Goal: Register for event/course

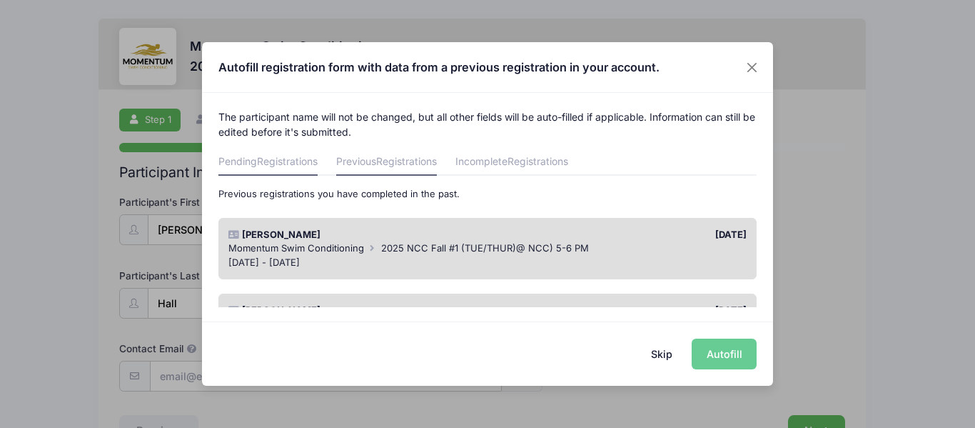
click at [254, 151] on link "Pending Registrations" at bounding box center [267, 163] width 99 height 26
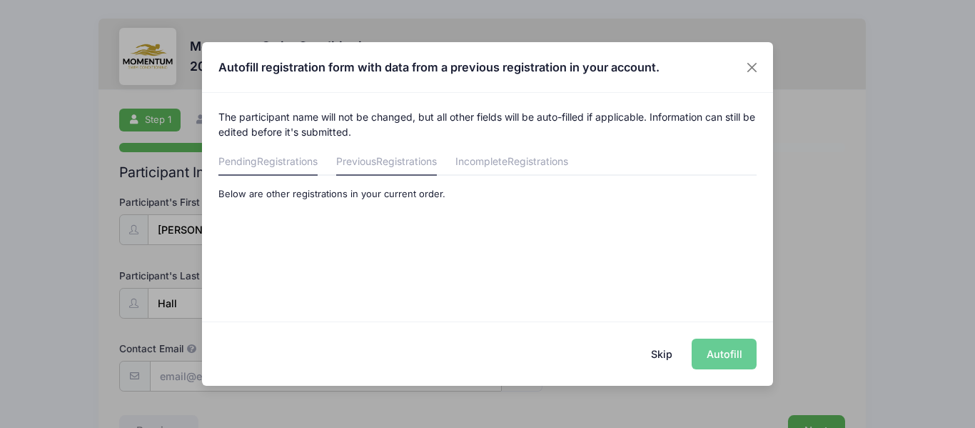
click at [404, 159] on span "Registrations" at bounding box center [406, 161] width 61 height 12
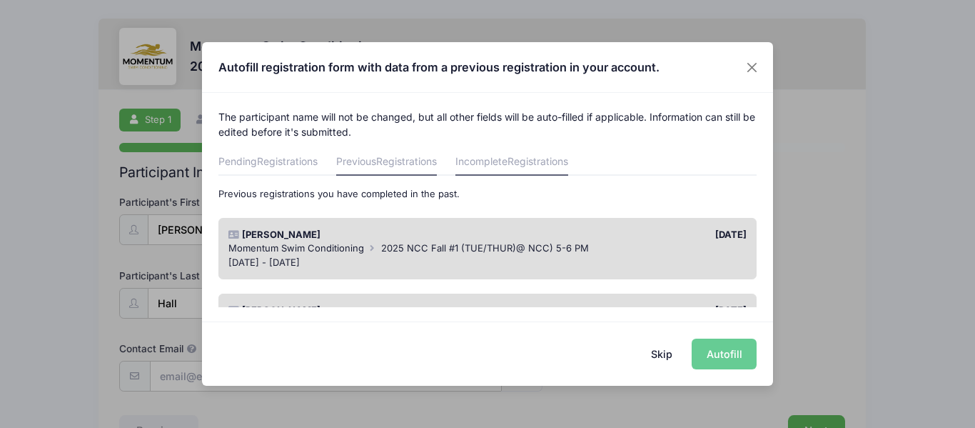
click at [539, 161] on span "Registrations" at bounding box center [538, 161] width 61 height 12
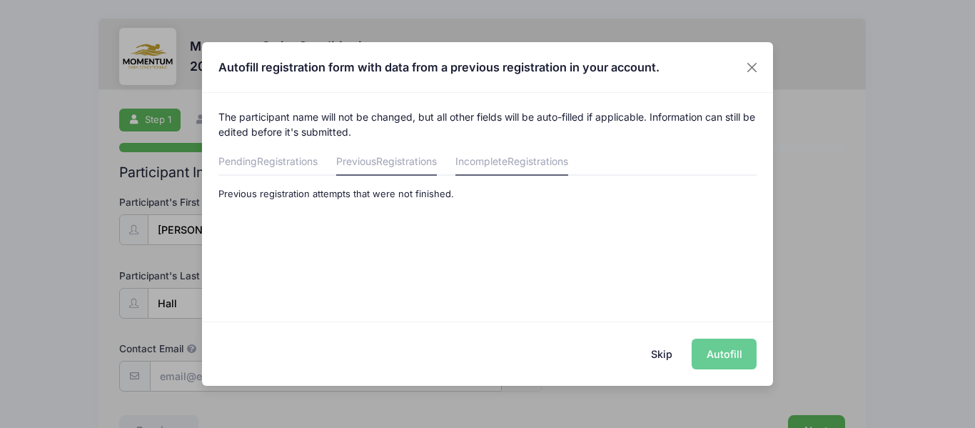
click at [431, 160] on span "Registrations" at bounding box center [406, 161] width 61 height 12
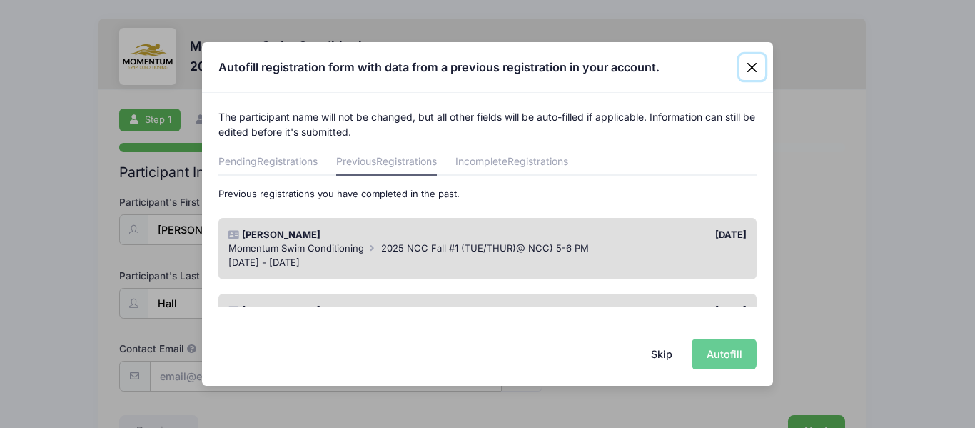
click at [751, 61] on button "Close" at bounding box center [753, 67] width 26 height 26
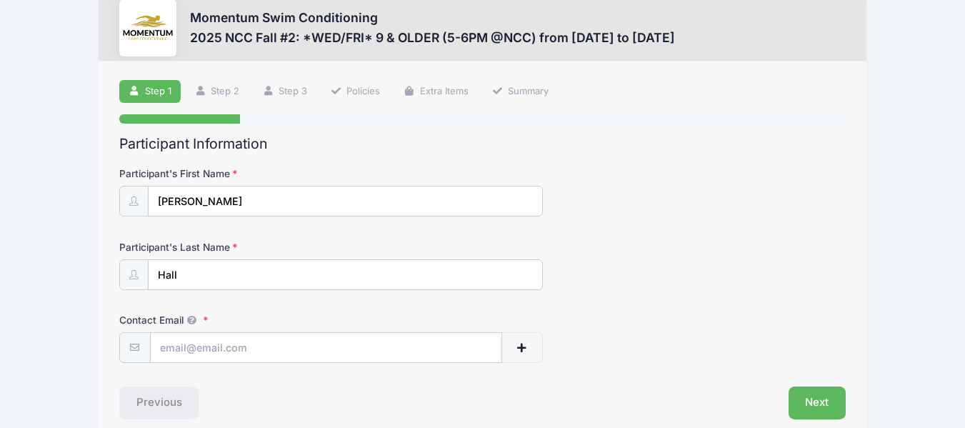
scroll to position [95, 0]
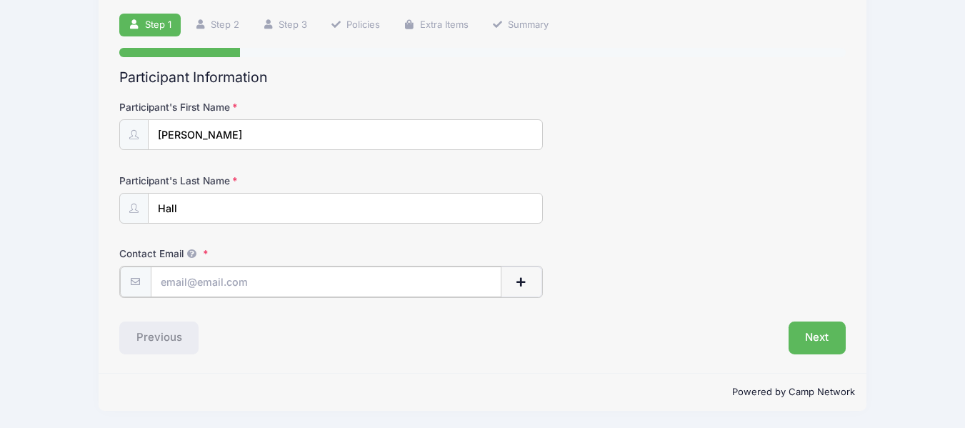
click at [424, 275] on input "Contact Email" at bounding box center [326, 281] width 351 height 31
type input "[PERSON_NAME][EMAIL_ADDRESS][PERSON_NAME][PERSON_NAME][DOMAIN_NAME]"
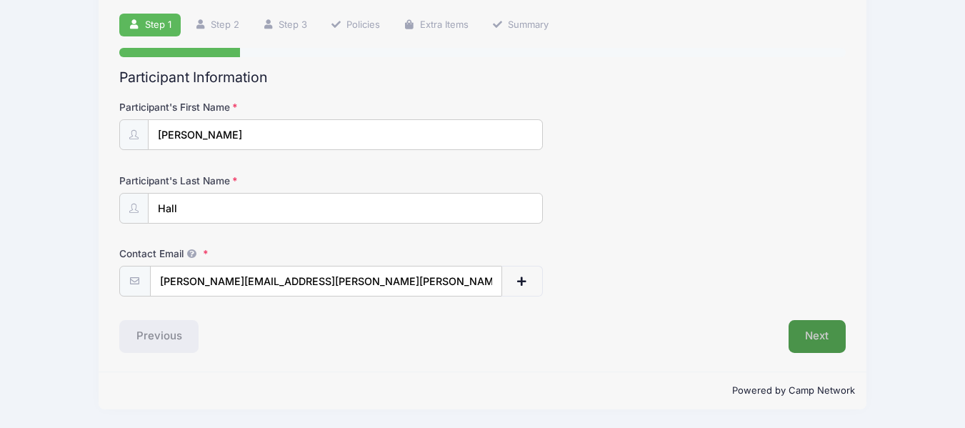
click at [818, 346] on button "Next" at bounding box center [817, 336] width 58 height 33
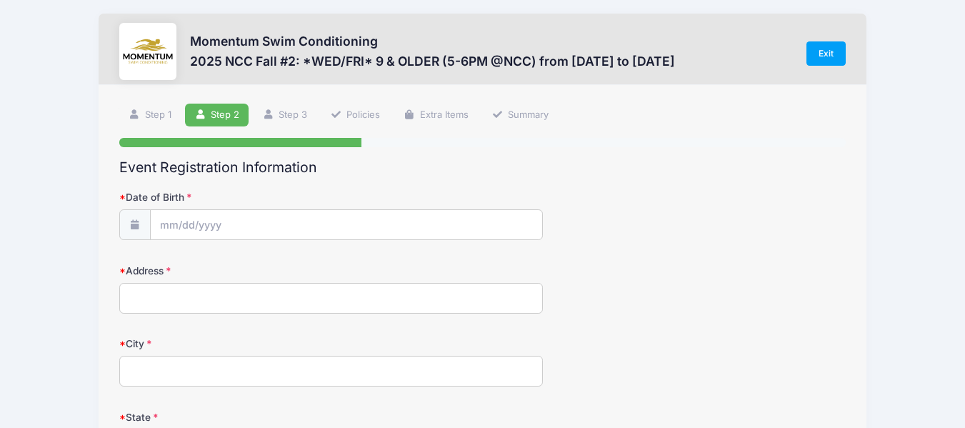
scroll to position [0, 0]
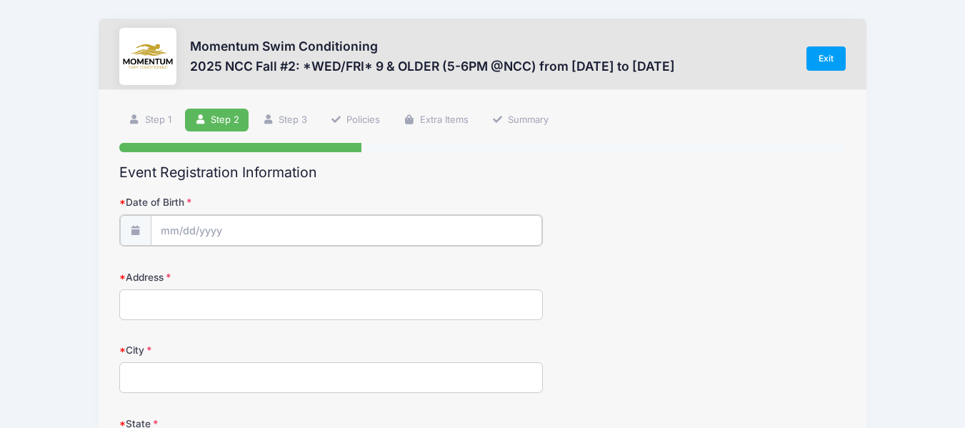
click at [473, 221] on input "Date of Birth" at bounding box center [346, 230] width 391 height 31
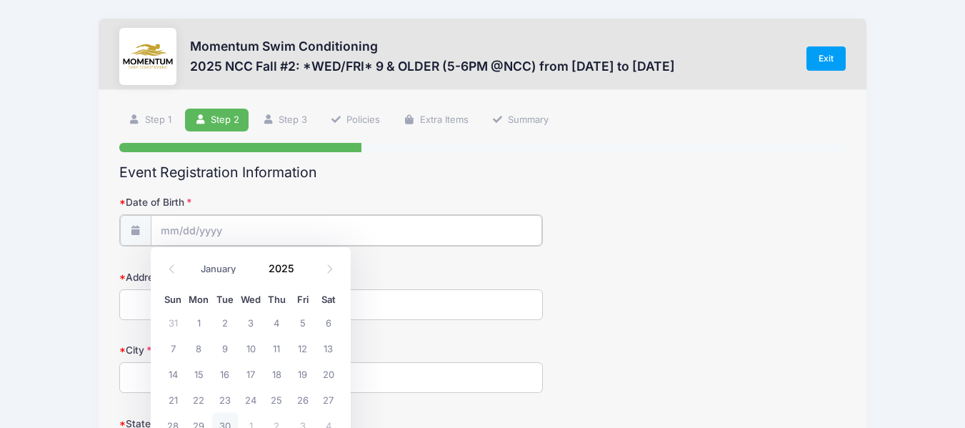
click at [196, 231] on input "Date of Birth" at bounding box center [346, 230] width 391 height 31
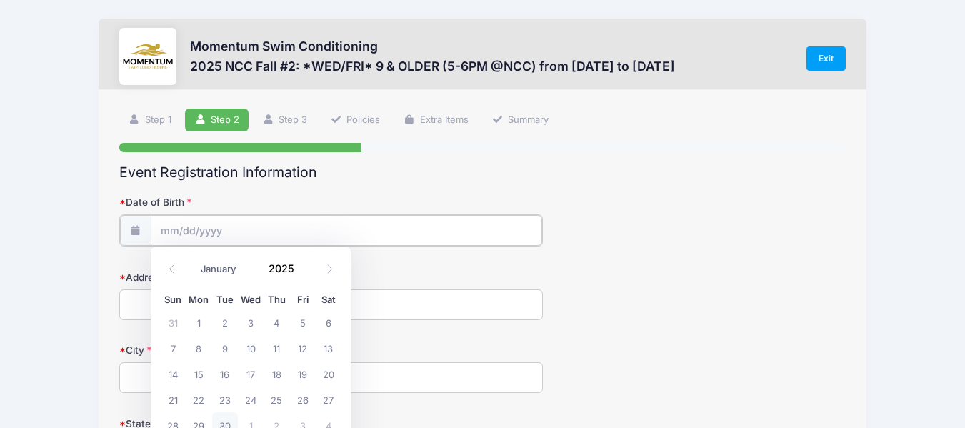
click at [460, 221] on input "Date of Birth" at bounding box center [346, 230] width 391 height 31
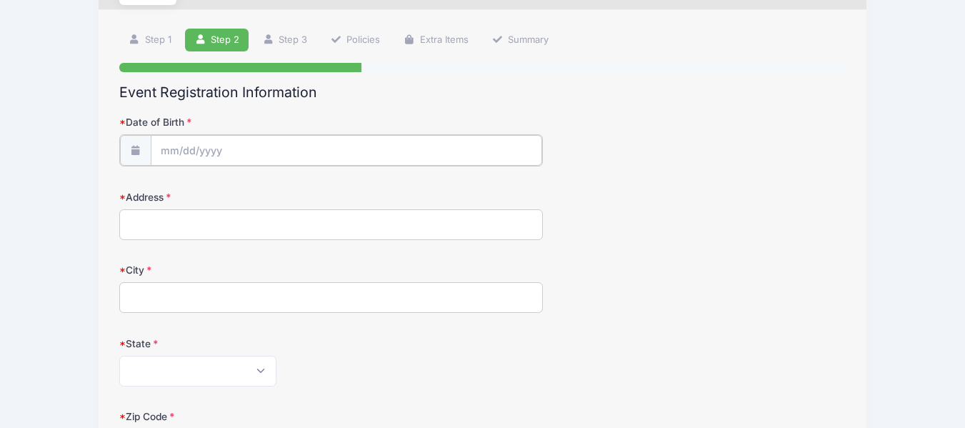
scroll to position [86, 0]
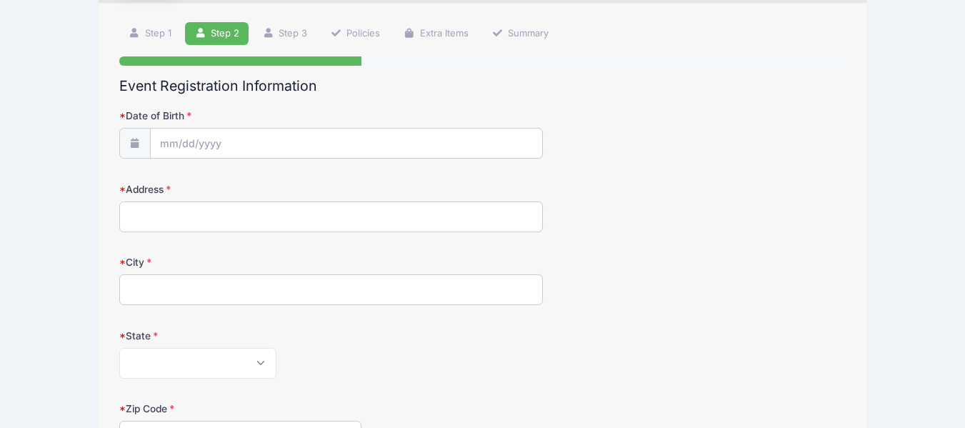
drag, startPoint x: 308, startPoint y: 160, endPoint x: 307, endPoint y: 147, distance: 12.9
click at [307, 147] on div at bounding box center [330, 143] width 423 height 31
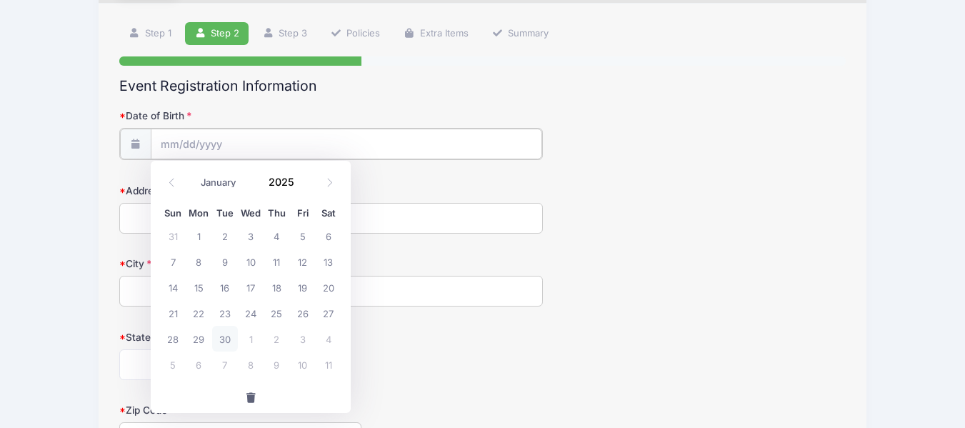
click at [307, 147] on input "Date of Birth" at bounding box center [346, 144] width 391 height 31
click at [172, 175] on span at bounding box center [172, 182] width 24 height 24
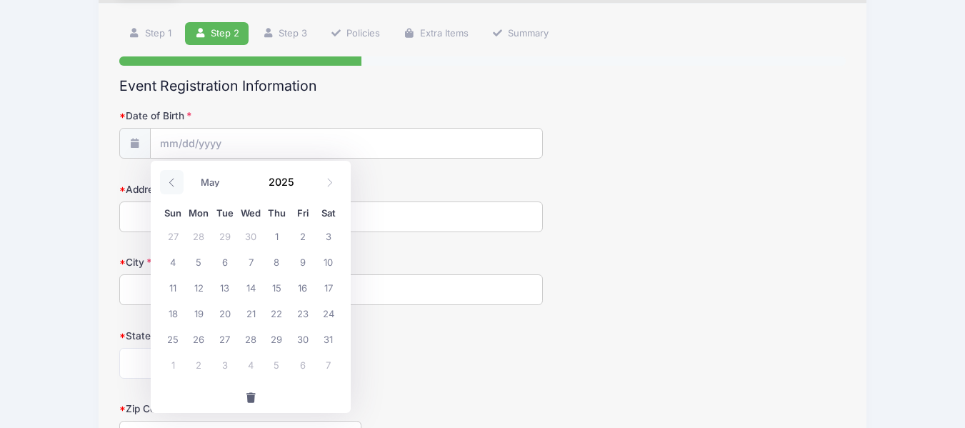
click at [172, 175] on span at bounding box center [172, 182] width 24 height 24
select select "2"
click at [273, 186] on input "2025" at bounding box center [284, 181] width 46 height 21
click at [298, 186] on span at bounding box center [303, 186] width 10 height 11
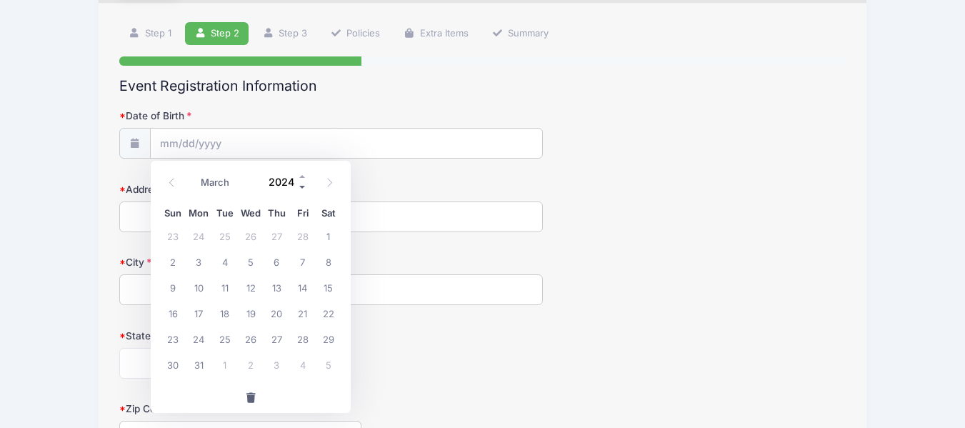
click at [298, 186] on span at bounding box center [303, 186] width 10 height 11
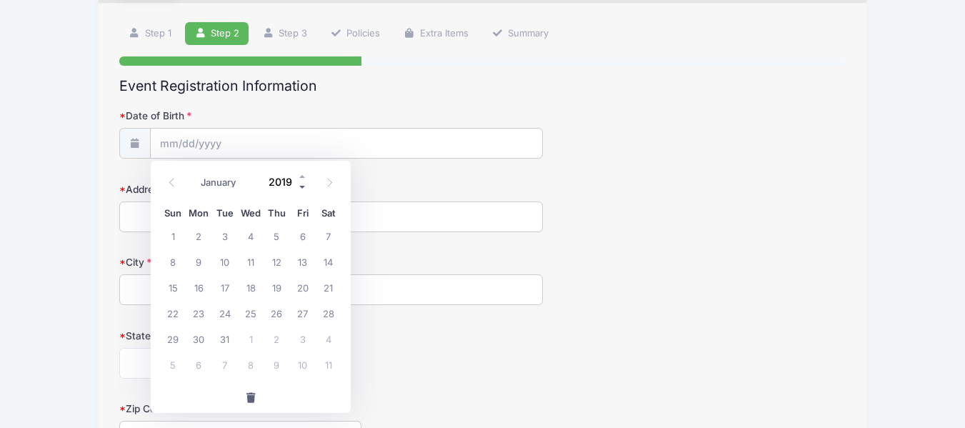
click at [298, 186] on span at bounding box center [303, 186] width 10 height 11
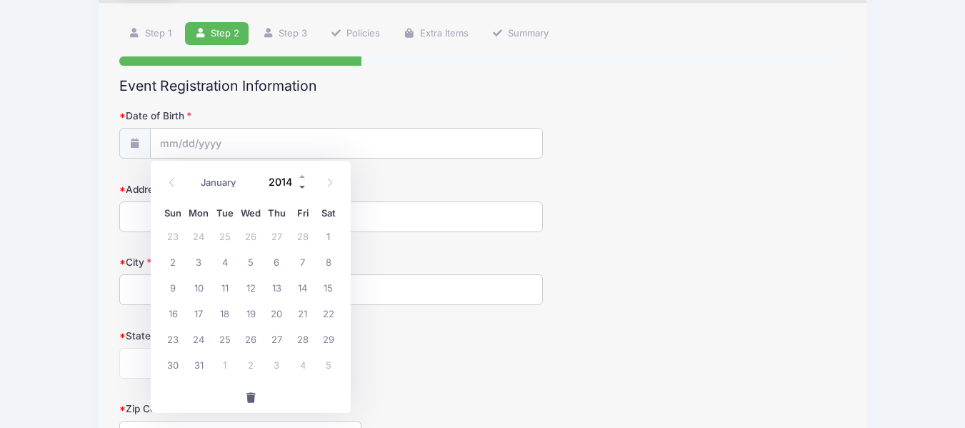
click at [298, 186] on span at bounding box center [303, 186] width 10 height 11
type input "2012"
click at [168, 337] on span "25" at bounding box center [173, 339] width 26 height 26
type input "03/25/2012"
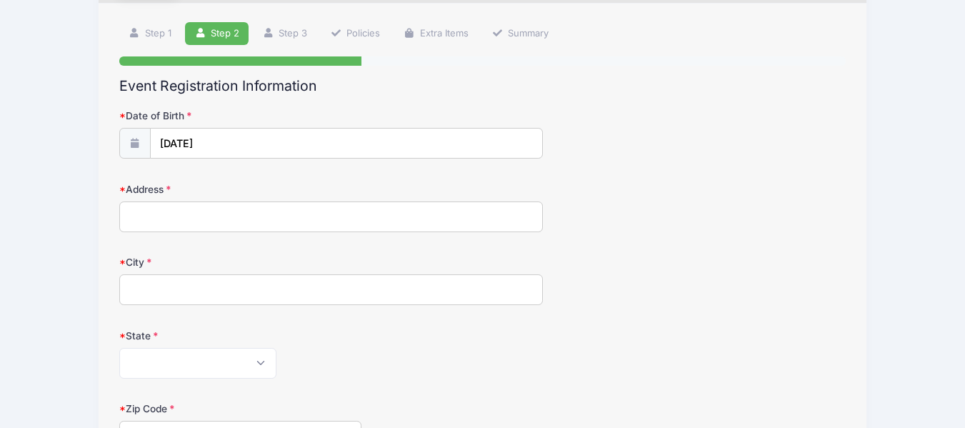
click at [185, 212] on input "Address" at bounding box center [330, 216] width 423 height 31
type input "409 Carriage Hill Rd."
type input "Naperville"
select select "IL"
type input "60565"
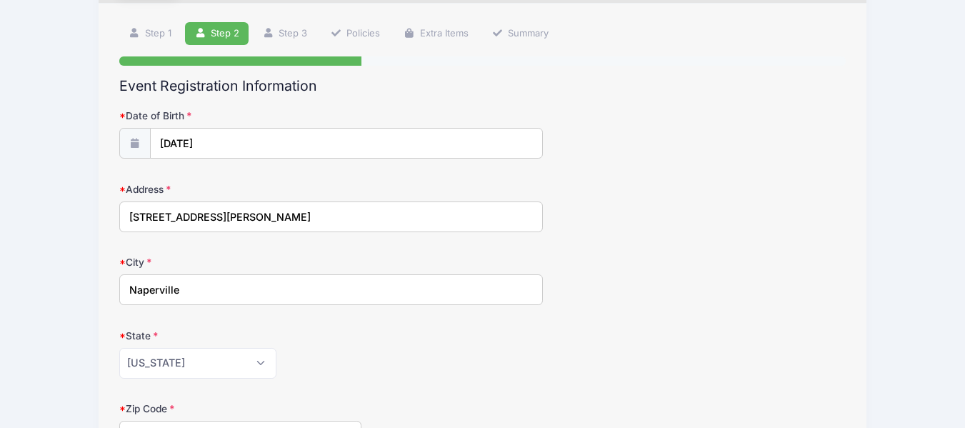
click at [243, 256] on label "City" at bounding box center [240, 262] width 242 height 14
click at [243, 274] on input "Naperville" at bounding box center [330, 289] width 423 height 31
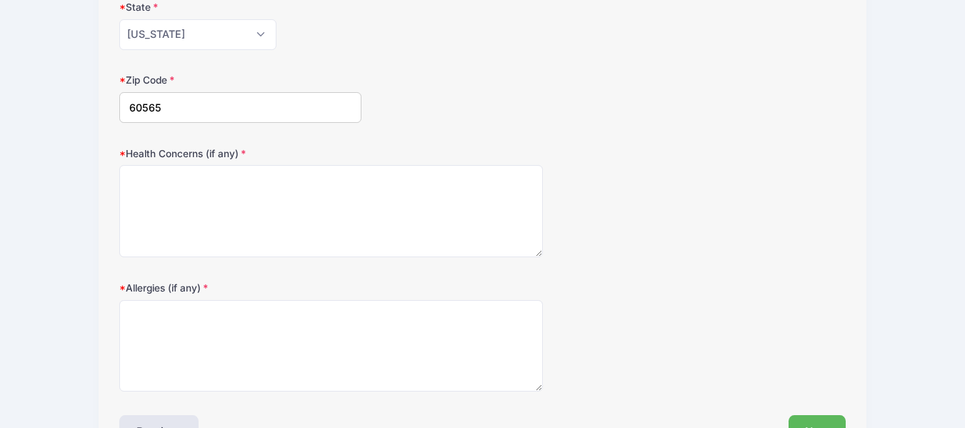
scroll to position [431, 0]
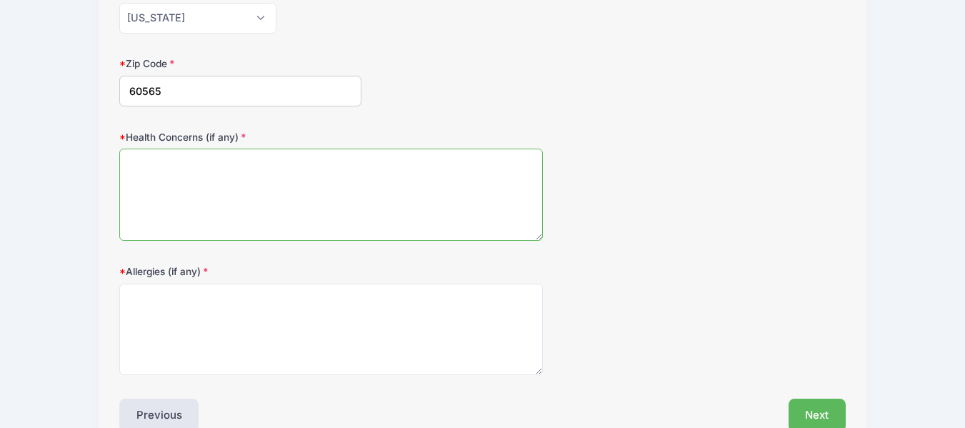
click at [466, 168] on textarea "Health Concerns (if any)" at bounding box center [330, 195] width 423 height 92
type textarea "Asthma - will use rescue inhaler as needed"
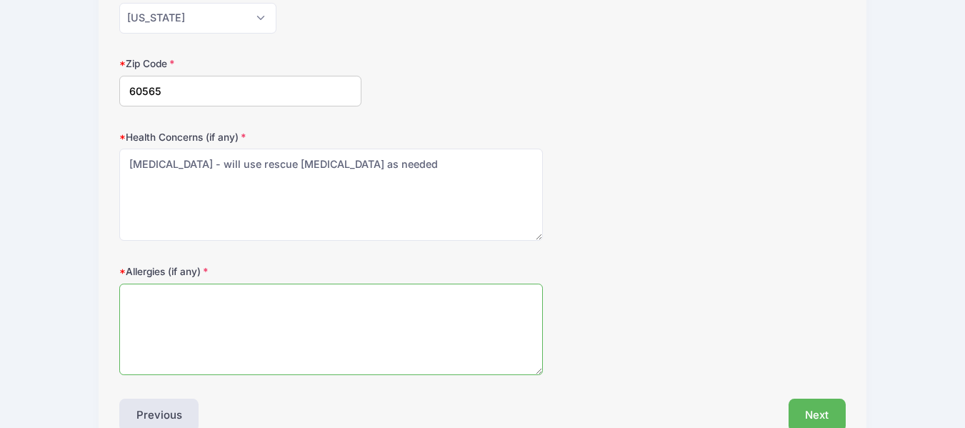
click at [407, 321] on textarea "Allergies (if any)" at bounding box center [330, 329] width 423 height 92
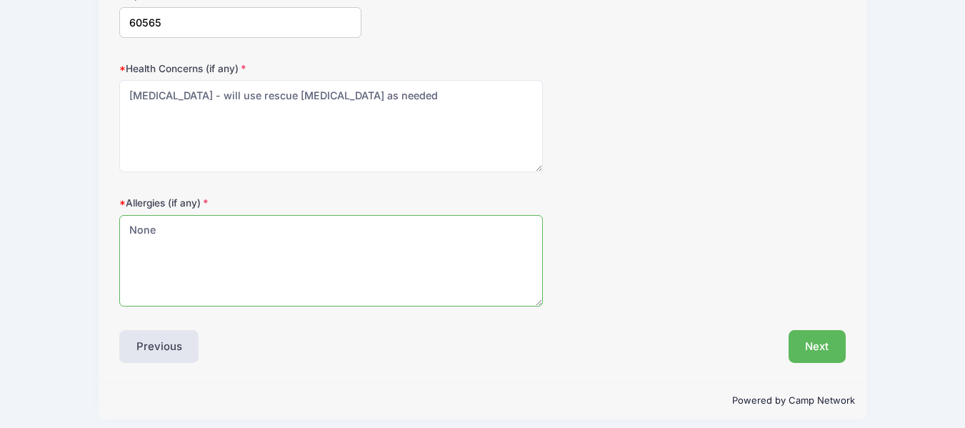
scroll to position [510, 0]
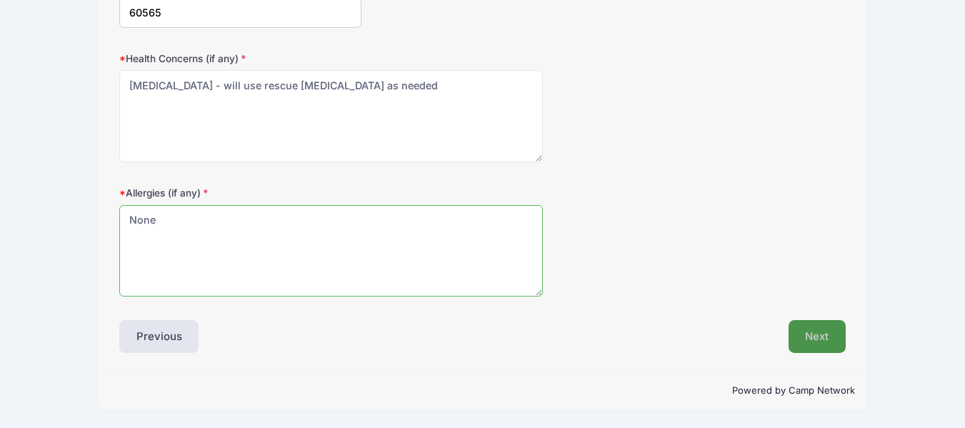
type textarea "None"
click at [810, 336] on button "Next" at bounding box center [817, 336] width 58 height 33
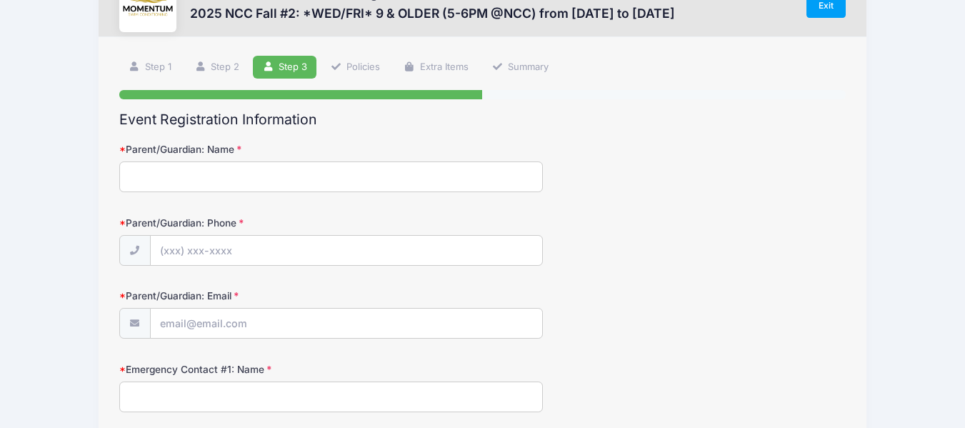
scroll to position [0, 0]
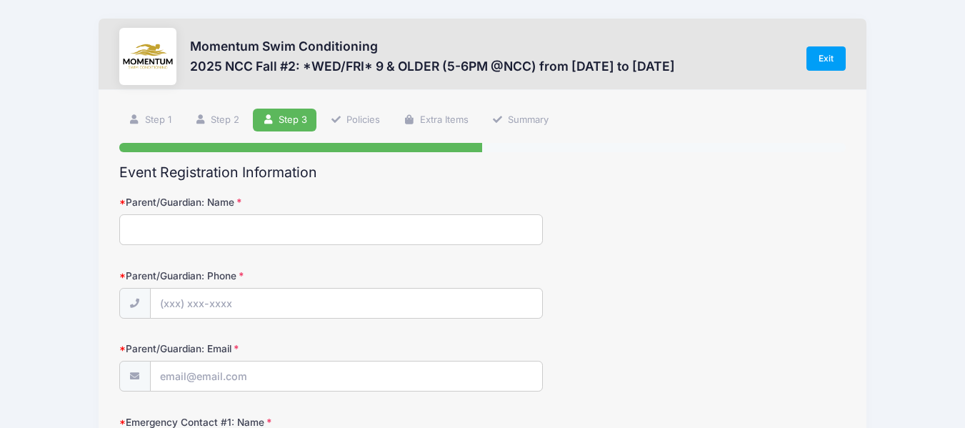
click at [482, 221] on input "Parent/Guardian: Name" at bounding box center [330, 229] width 423 height 31
type input "Holly A Hall"
type input "(301) 660-1260"
type input "[PERSON_NAME][EMAIL_ADDRESS][PERSON_NAME][PERSON_NAME][DOMAIN_NAME]"
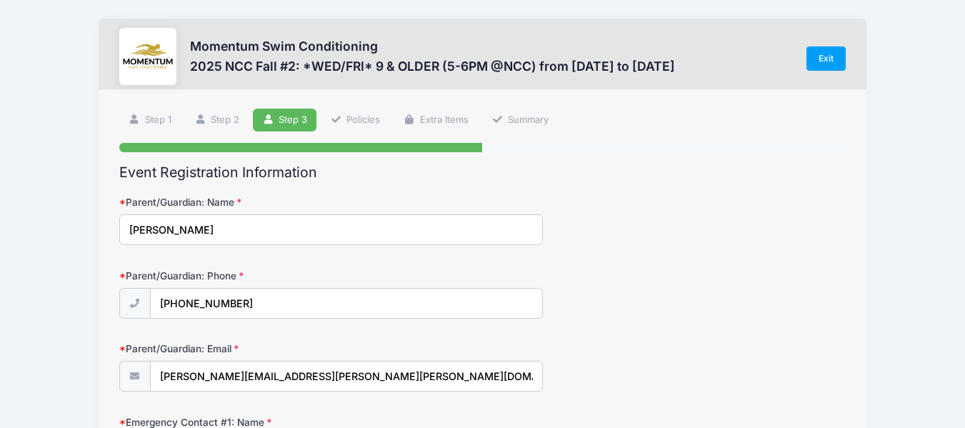
click at [718, 218] on div "Parent/Guardian: Name Holly A Hall" at bounding box center [482, 220] width 726 height 50
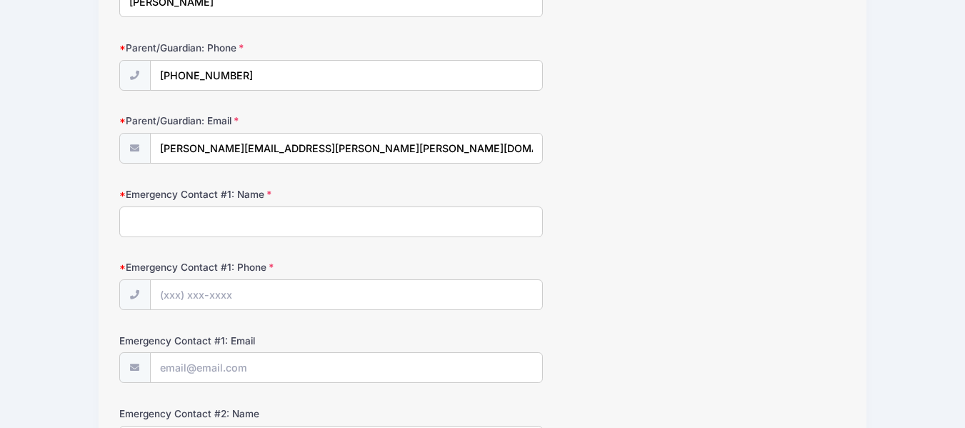
scroll to position [228, 0]
click at [328, 226] on input "Emergency Contact #1: Name" at bounding box center [330, 221] width 423 height 31
type input "Holly A Hall"
type input "(301) 660-1260"
type input "[PERSON_NAME][EMAIL_ADDRESS][PERSON_NAME][PERSON_NAME][DOMAIN_NAME]"
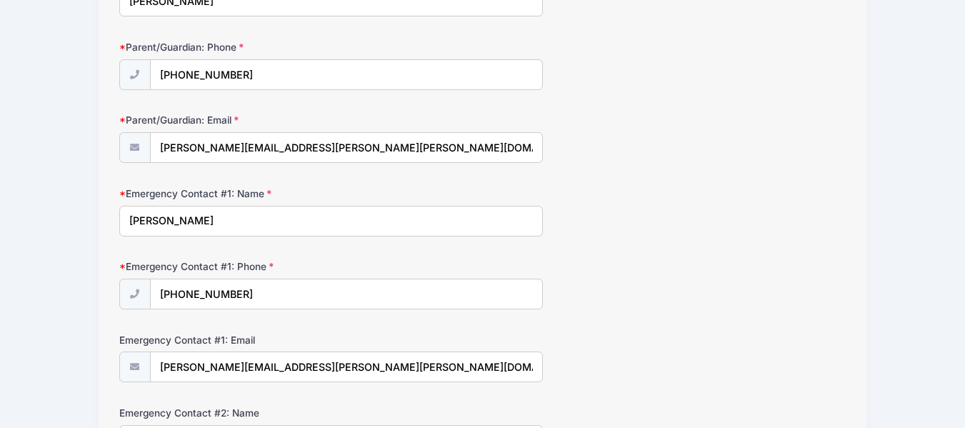
click at [787, 266] on div "Emergency Contact #1: Phone (301) 660-1260" at bounding box center [482, 284] width 726 height 50
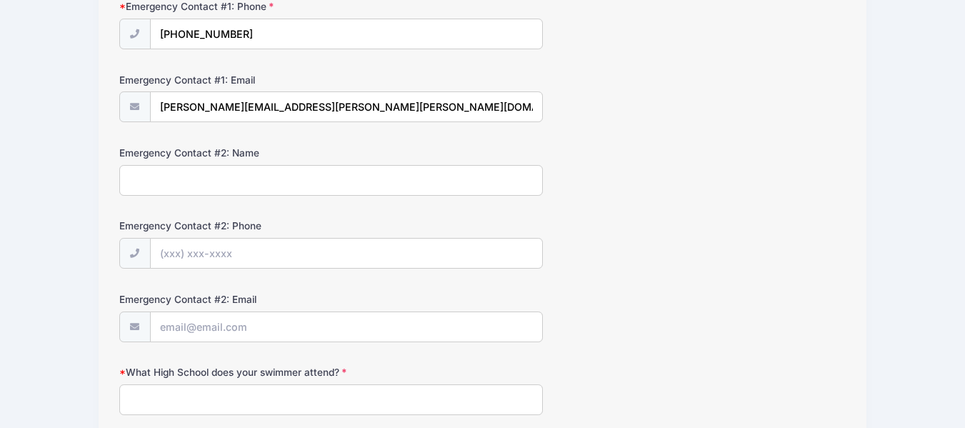
scroll to position [514, 0]
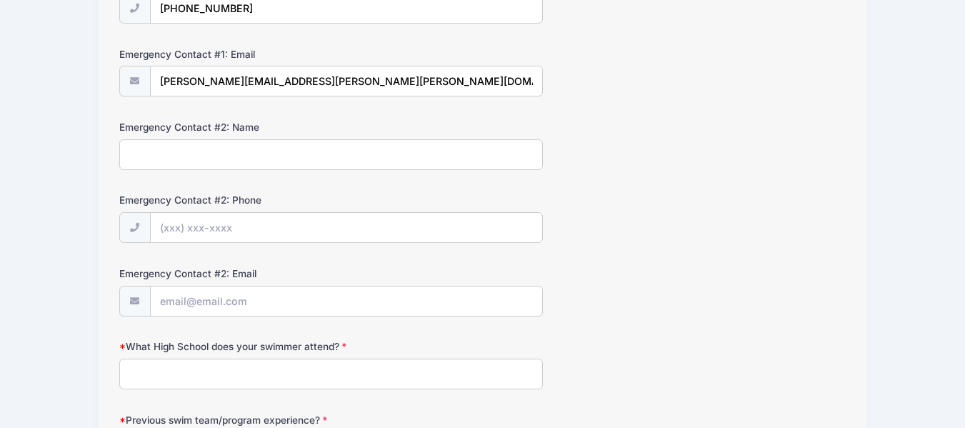
click at [497, 167] on input "Emergency Contact #2: Name" at bounding box center [330, 154] width 423 height 31
click at [497, 158] on input "Emergency Contact #2: Name" at bounding box center [330, 154] width 423 height 31
type input "David Christopher Hall"
type input "(703) 967-7871"
click at [482, 301] on input "Emergency Contact #2: Email" at bounding box center [346, 301] width 391 height 31
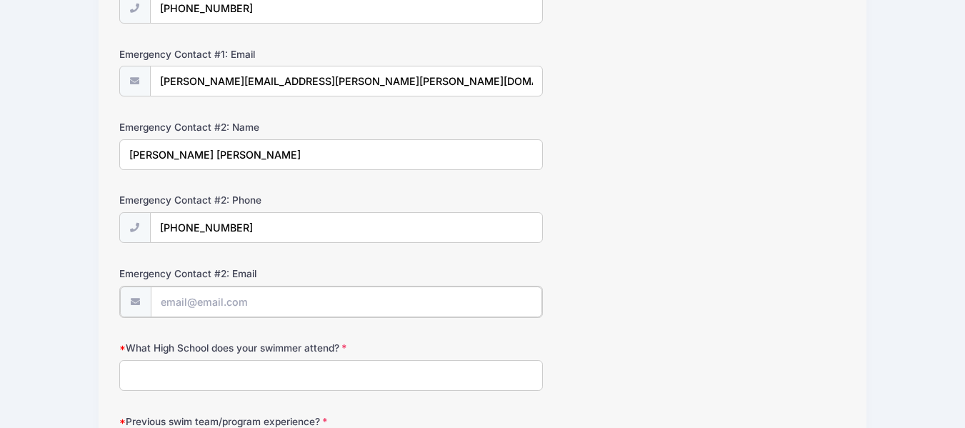
click at [482, 301] on input "Emergency Contact #2: Email" at bounding box center [346, 301] width 391 height 31
type input "d.chris.hall@gmail.com"
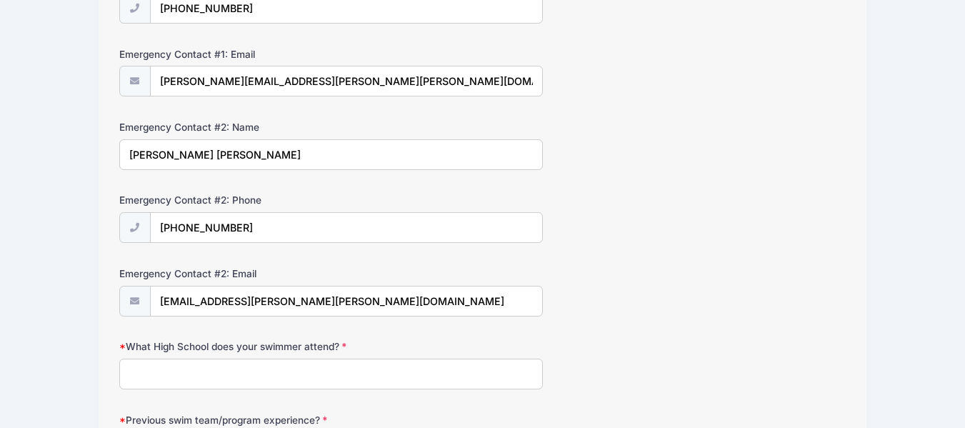
click at [575, 291] on div "Emergency Contact #2: Email d.chris.hall@gmail.com" at bounding box center [482, 291] width 726 height 50
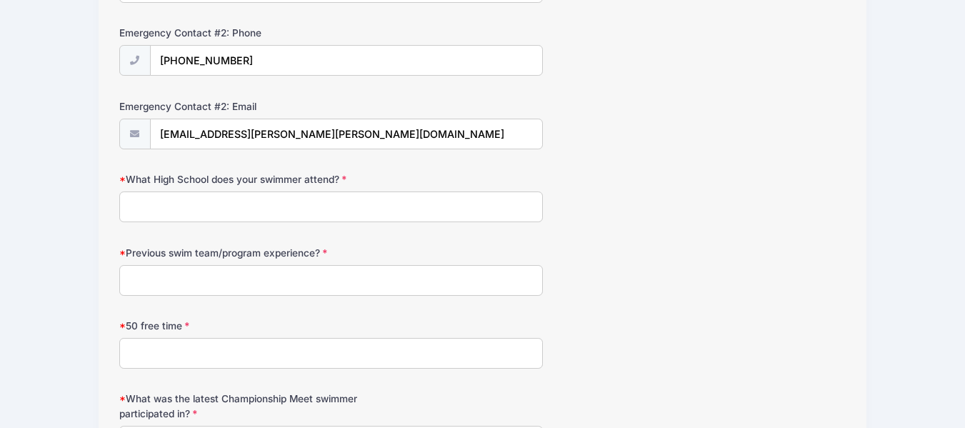
scroll to position [714, 0]
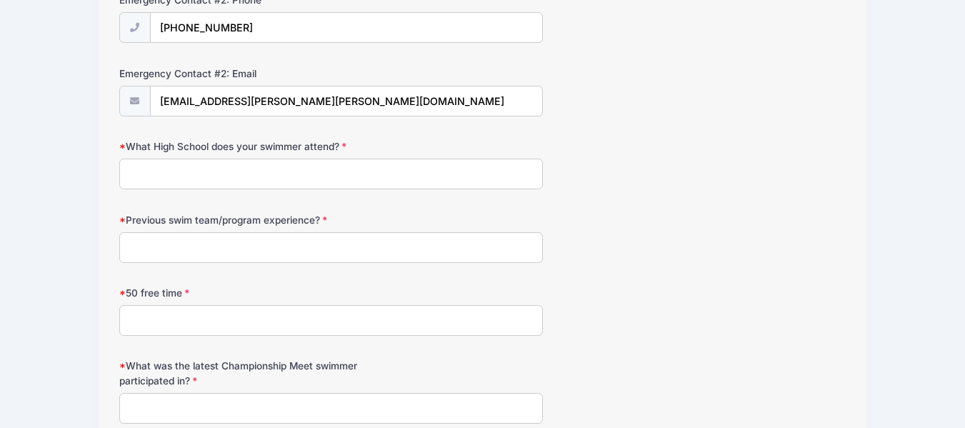
click at [303, 168] on input "What High School does your swimmer attend?" at bounding box center [330, 174] width 423 height 31
type input "North Central"
click at [308, 173] on input "North Central" at bounding box center [330, 174] width 423 height 31
click at [321, 243] on input "Previous swim team/program experience?" at bounding box center [330, 247] width 423 height 31
type input "Momentum, Mavs, NCH"
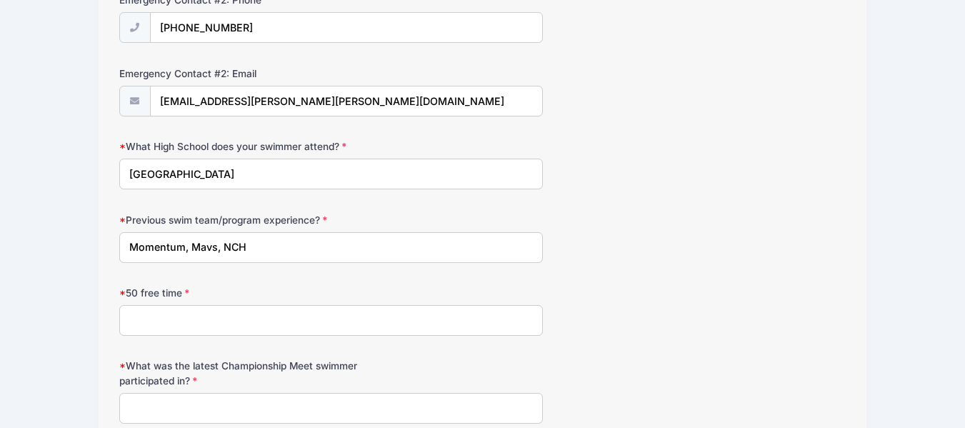
click at [293, 316] on input "50 free time" at bounding box center [330, 320] width 423 height 31
type input "32"
click at [407, 368] on div "What was the latest Championship Meet swimmer participated in?" at bounding box center [482, 390] width 726 height 64
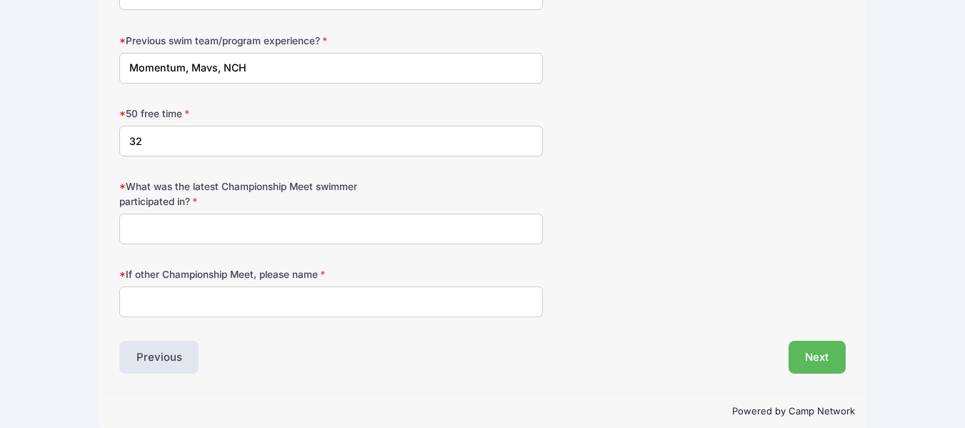
scroll to position [914, 0]
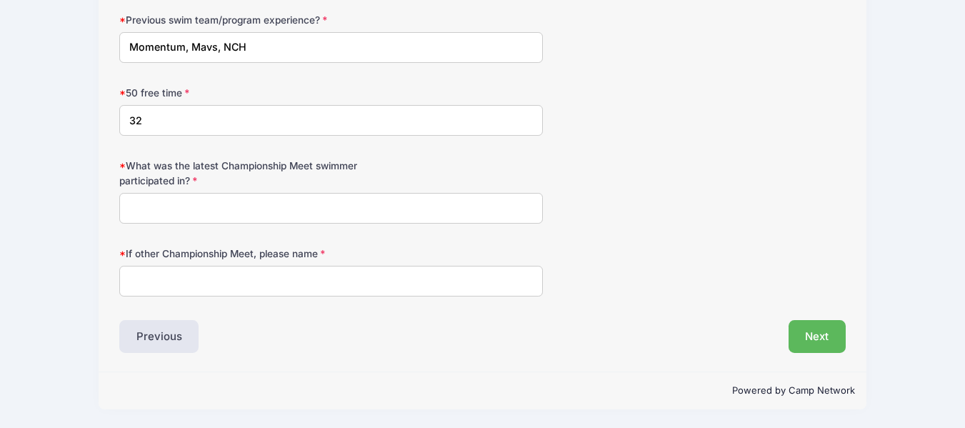
click at [383, 203] on input "What was the latest Championship Meet swimmer participated in?" at bounding box center [330, 208] width 423 height 31
type input "not sure"
click at [278, 203] on input "not sure" at bounding box center [330, 208] width 423 height 31
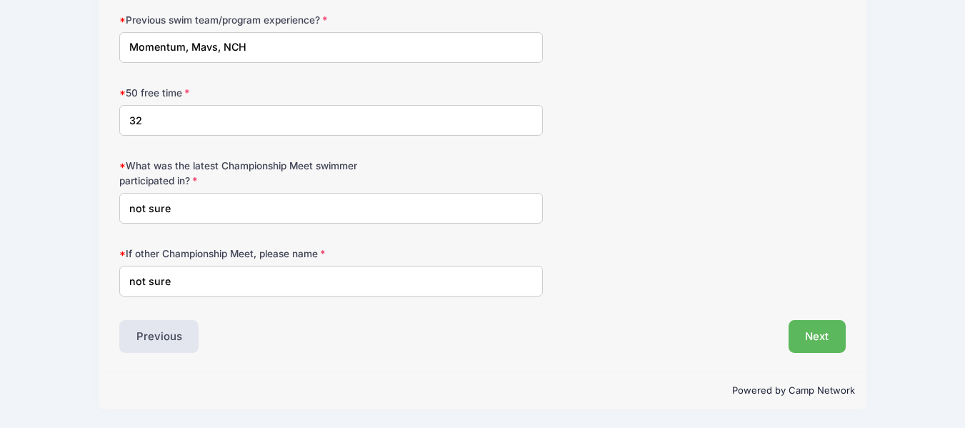
click at [278, 203] on input "not sure" at bounding box center [330, 208] width 423 height 31
type input "Feed the FIre"
click at [822, 328] on button "Next" at bounding box center [817, 336] width 58 height 33
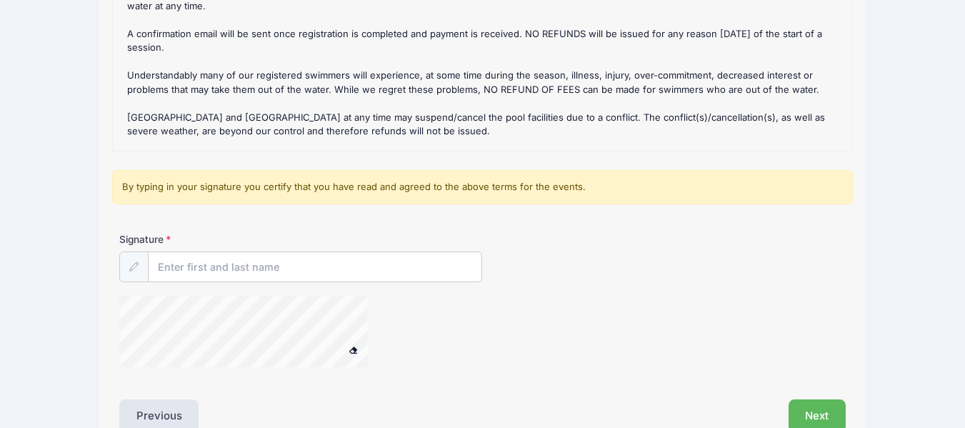
scroll to position [274, 0]
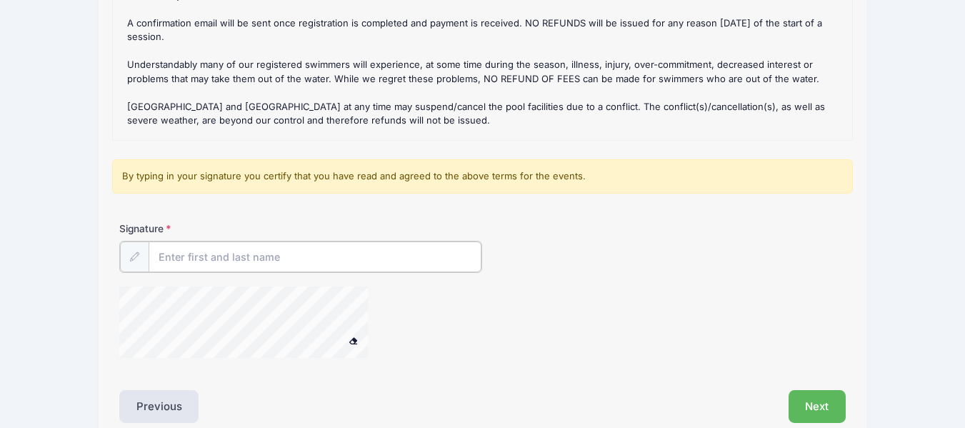
click at [206, 248] on input "Signature" at bounding box center [315, 256] width 333 height 31
type input "Holly A Hall"
click at [806, 404] on button "Next" at bounding box center [817, 404] width 58 height 33
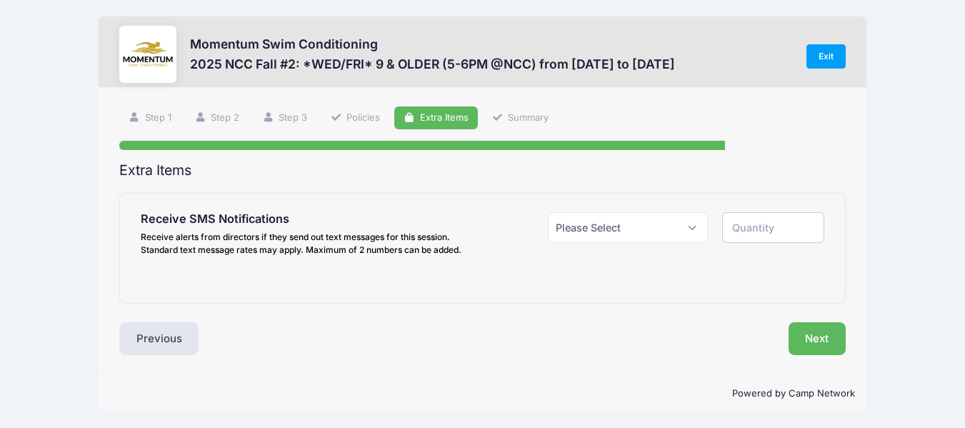
scroll to position [0, 0]
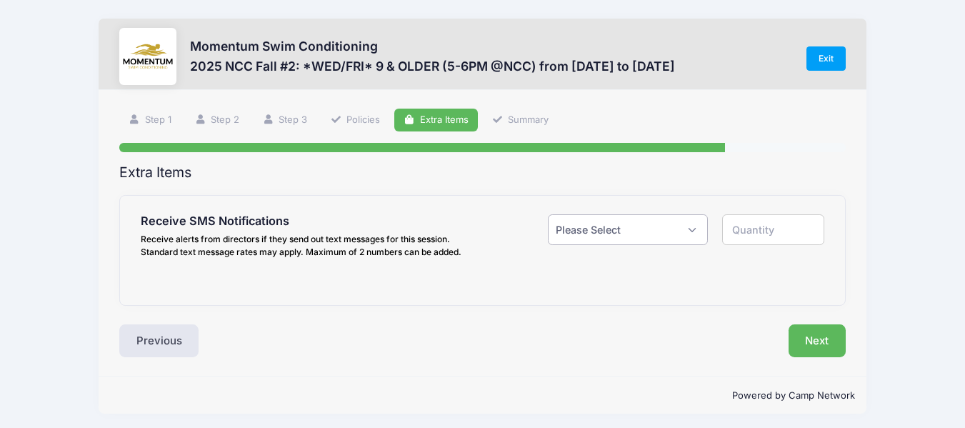
click at [692, 231] on select "Please Select Yes ($0.00) No" at bounding box center [628, 229] width 161 height 31
select select "1"
click at [548, 214] on select "Please Select Yes ($0.00) No" at bounding box center [628, 229] width 161 height 31
type input "1"
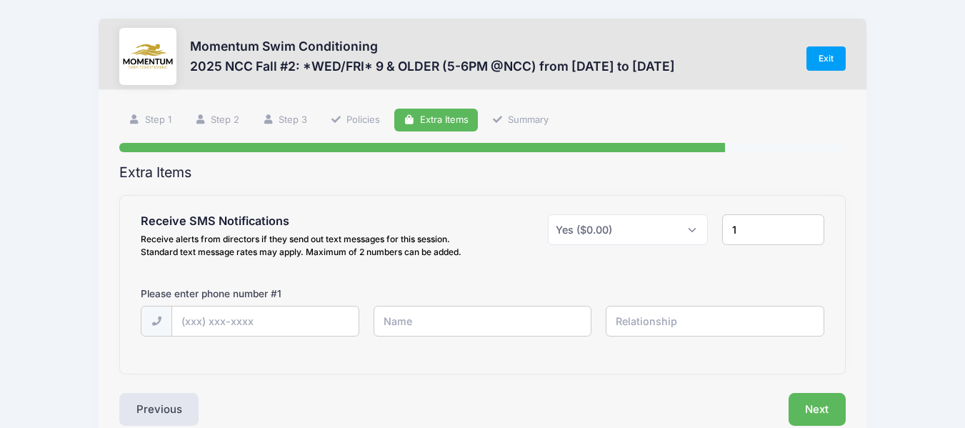
click at [851, 372] on div "Step 5 /7 Step 1 Step 2 Step 3 Policies Extra Items Summary Participant Informa…" at bounding box center [483, 267] width 768 height 355
click at [339, 329] on input "text" at bounding box center [265, 321] width 186 height 31
type input "(301) 660-1260"
click at [405, 315] on input "text" at bounding box center [482, 321] width 218 height 31
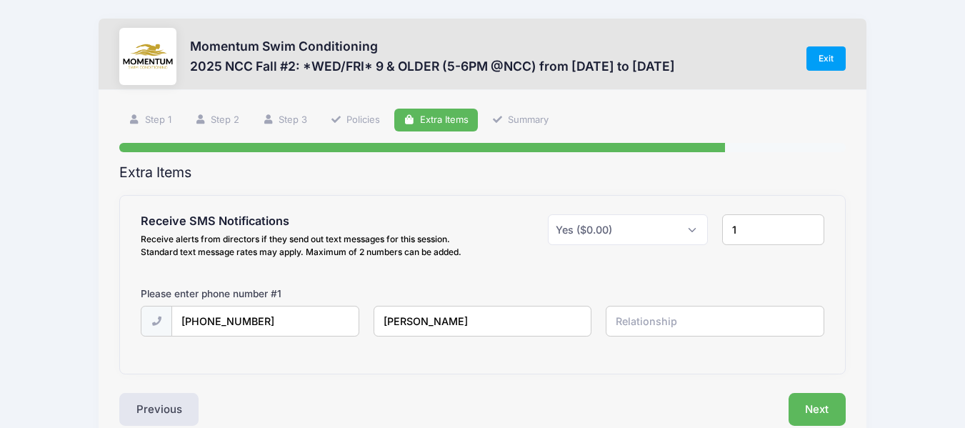
type input "Holly Hall"
type input "mother"
click at [805, 409] on button "Next" at bounding box center [817, 409] width 58 height 33
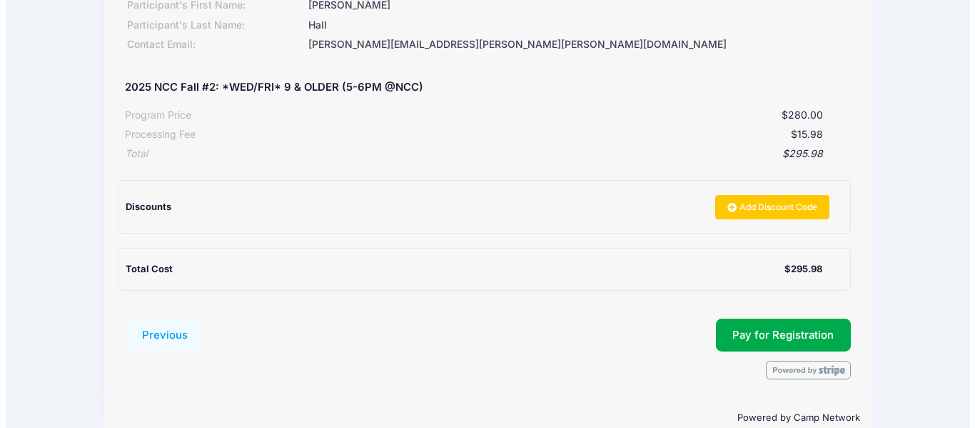
scroll to position [224, 0]
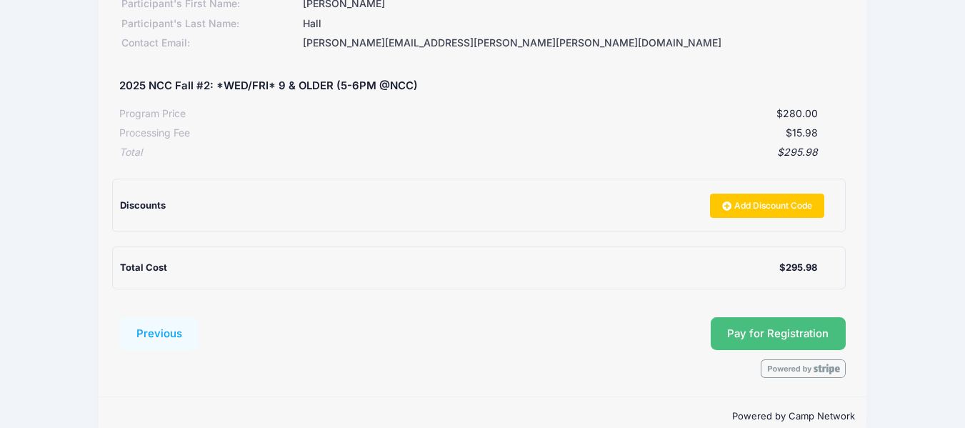
click at [760, 338] on button "Pay for Registration" at bounding box center [778, 333] width 136 height 33
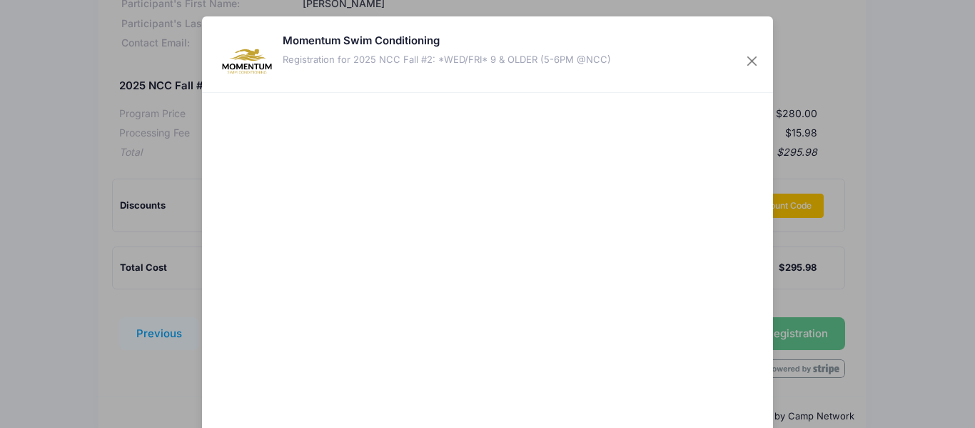
click at [760, 87] on div "Momentum Swim Conditioning Registration for 2025 NCC Fall #2: *WED/FRI* 9 & OLD…" at bounding box center [487, 54] width 571 height 76
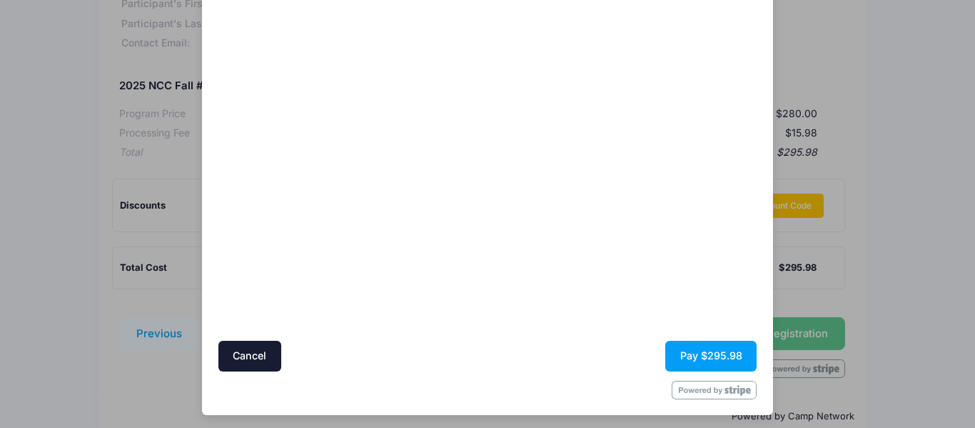
scroll to position [149, 0]
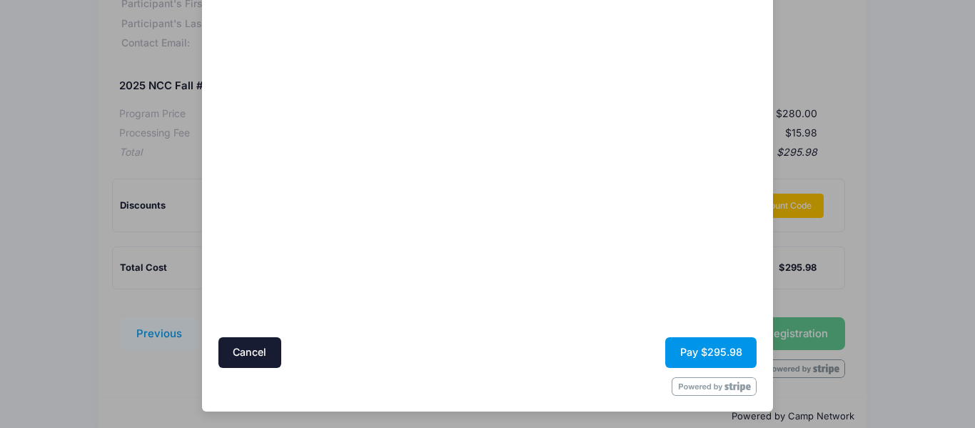
click at [738, 357] on button "Pay $295.98" at bounding box center [710, 352] width 91 height 31
